Goal: Information Seeking & Learning: Learn about a topic

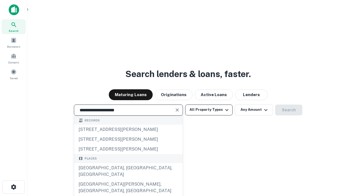
type input "**********"
click at [209, 110] on button "All Property Types" at bounding box center [208, 110] width 47 height 11
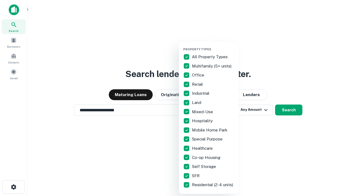
click at [213, 46] on button "button" at bounding box center [213, 46] width 60 height 0
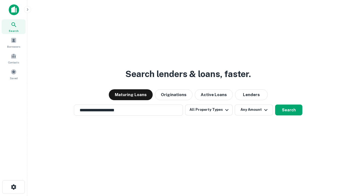
scroll to position [8, 0]
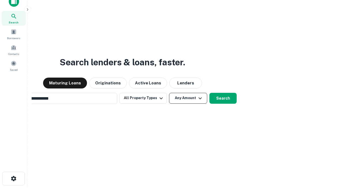
click at [169, 93] on button "Any Amount" at bounding box center [188, 98] width 38 height 11
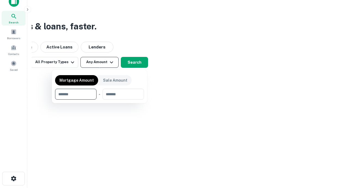
scroll to position [9, 0]
type input "*******"
click at [99, 100] on button "button" at bounding box center [99, 100] width 89 height 0
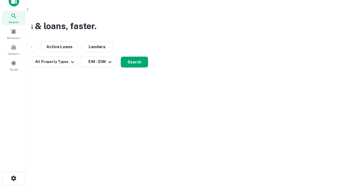
scroll to position [3, 101]
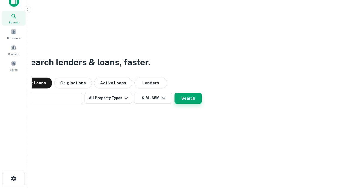
click at [174, 93] on button "Search" at bounding box center [187, 98] width 27 height 11
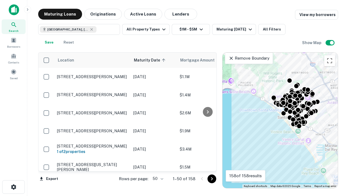
click at [157, 179] on body "Search Borrowers Contacts Saved Maturing Loans Originations Active Loans Lender…" at bounding box center [174, 98] width 349 height 196
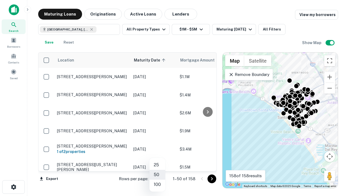
click at [157, 165] on li "25" at bounding box center [157, 165] width 16 height 10
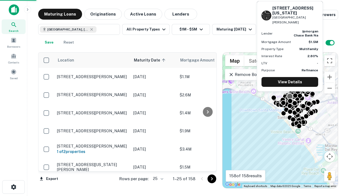
click at [212, 179] on icon "Go to next page" at bounding box center [212, 179] width 7 height 7
